Goal: Information Seeking & Learning: Learn about a topic

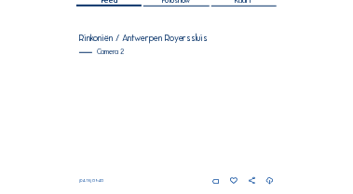
scroll to position [168, 0]
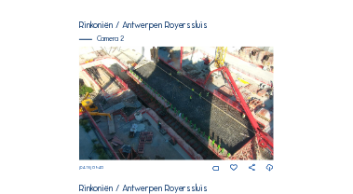
click at [146, 94] on img at bounding box center [177, 104] width 196 height 115
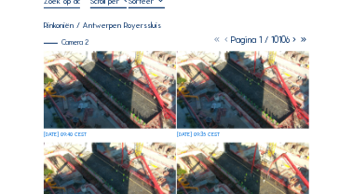
scroll to position [112, 0]
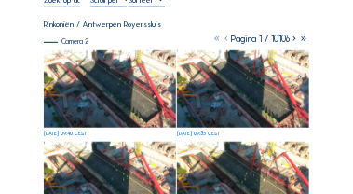
click at [124, 89] on img at bounding box center [109, 88] width 131 height 77
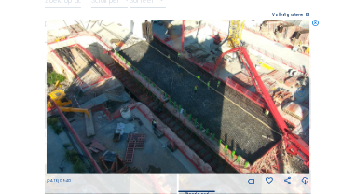
click at [316, 22] on icon at bounding box center [314, 23] width 7 height 7
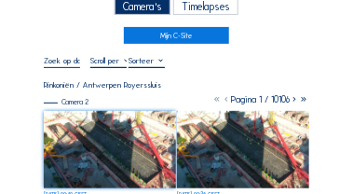
scroll to position [0, 0]
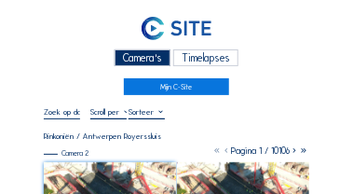
click at [148, 62] on div "Camera's" at bounding box center [143, 58] width 57 height 18
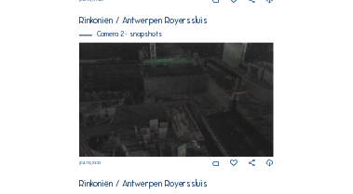
scroll to position [496, 0]
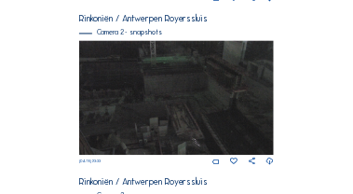
click at [156, 58] on img at bounding box center [177, 97] width 196 height 115
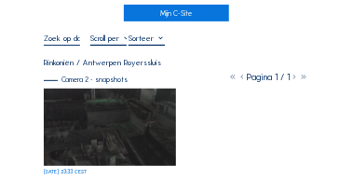
scroll to position [75, 0]
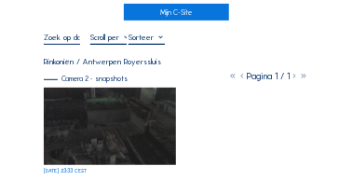
click at [139, 42] on div at bounding box center [147, 39] width 36 height 12
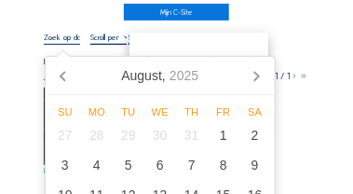
click at [72, 42] on input "text" at bounding box center [62, 37] width 36 height 9
click at [105, 42] on div at bounding box center [108, 39] width 36 height 12
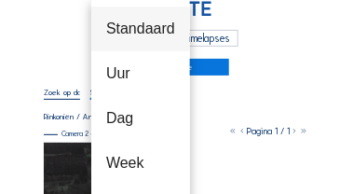
scroll to position [19, 0]
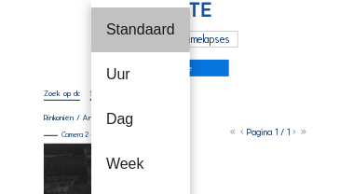
click at [126, 30] on div "Standaard" at bounding box center [140, 30] width 69 height 18
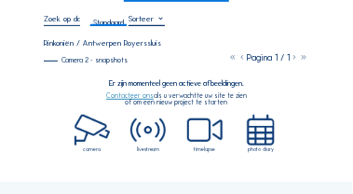
scroll to position [0, 0]
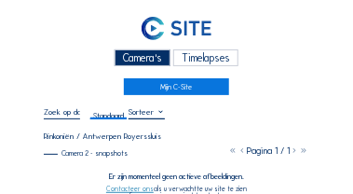
click at [159, 53] on div "Camera's" at bounding box center [143, 58] width 57 height 18
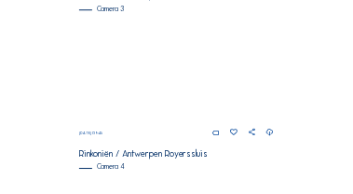
scroll to position [690, 0]
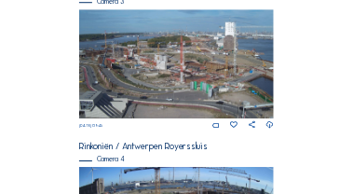
click at [154, 67] on img at bounding box center [177, 64] width 196 height 110
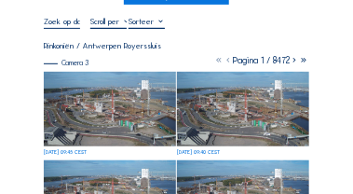
scroll to position [93, 0]
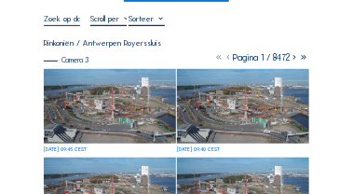
click at [120, 93] on img at bounding box center [109, 106] width 131 height 74
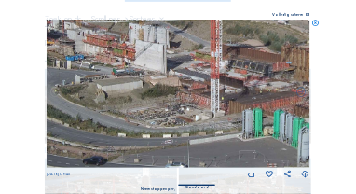
drag, startPoint x: 166, startPoint y: 111, endPoint x: 76, endPoint y: 60, distance: 104.0
click at [76, 60] on img at bounding box center [179, 94] width 264 height 148
click at [316, 23] on icon at bounding box center [314, 23] width 7 height 7
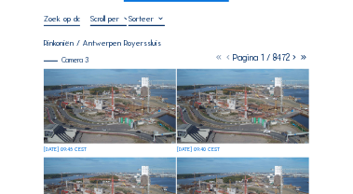
click at [137, 103] on img at bounding box center [109, 106] width 131 height 74
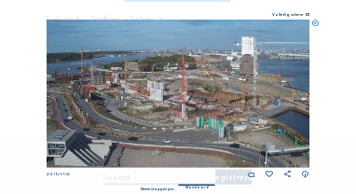
click at [306, 174] on icon at bounding box center [306, 174] width 8 height 9
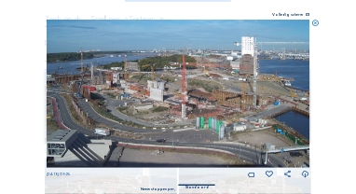
click at [316, 23] on icon at bounding box center [314, 23] width 7 height 7
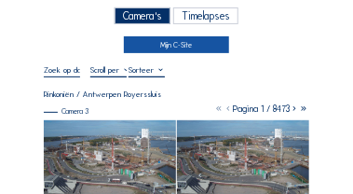
scroll to position [19, 0]
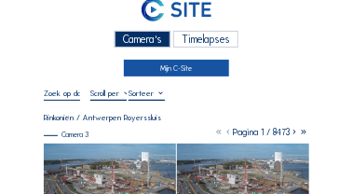
click at [171, 66] on link "Mijn C-Site" at bounding box center [177, 68] width 106 height 17
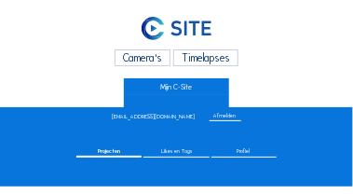
click at [155, 57] on div "Camera's" at bounding box center [143, 58] width 57 height 18
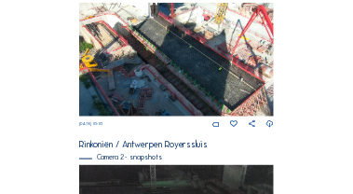
scroll to position [205, 0]
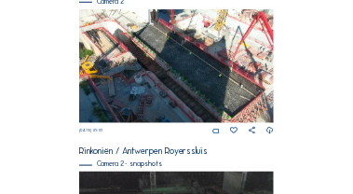
click at [182, 50] on img at bounding box center [177, 66] width 196 height 115
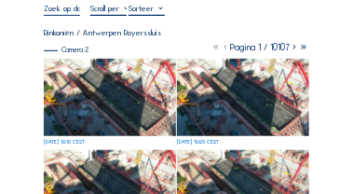
scroll to position [112, 0]
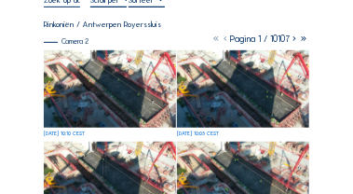
click at [98, 77] on img at bounding box center [109, 88] width 131 height 77
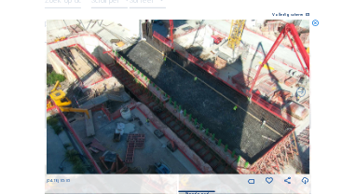
click at [315, 22] on icon at bounding box center [314, 23] width 7 height 7
